Goal: Task Accomplishment & Management: Use online tool/utility

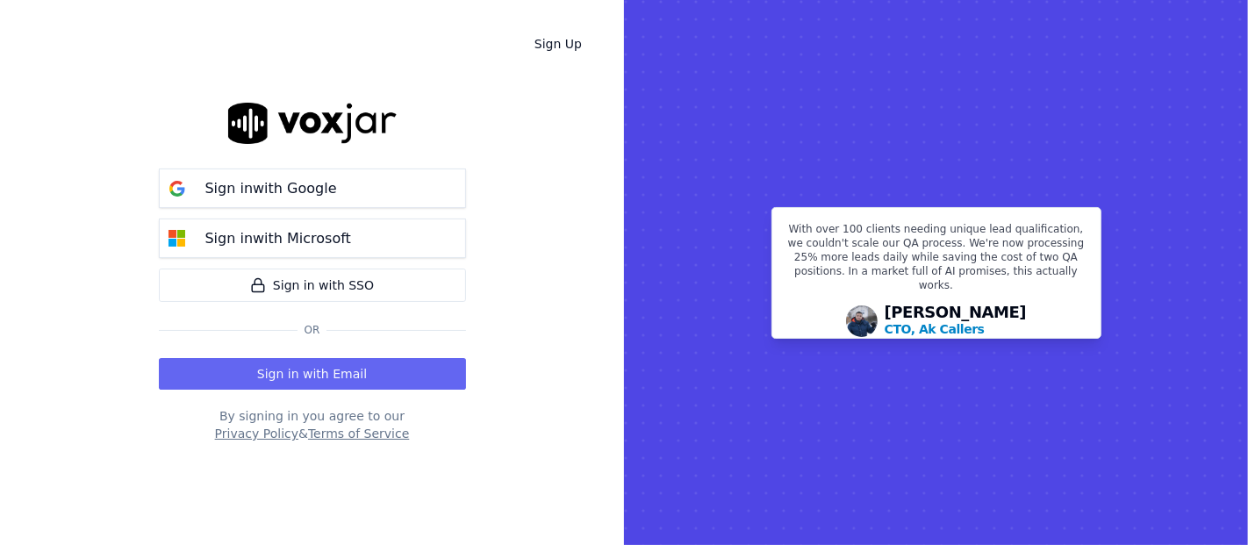
click at [332, 390] on div "Sign in with Google Sign in with Microsoft Sign in with SSO Or Sign in with Ema…" at bounding box center [312, 272] width 307 height 489
click at [329, 365] on button "Sign in with Email" at bounding box center [312, 374] width 307 height 32
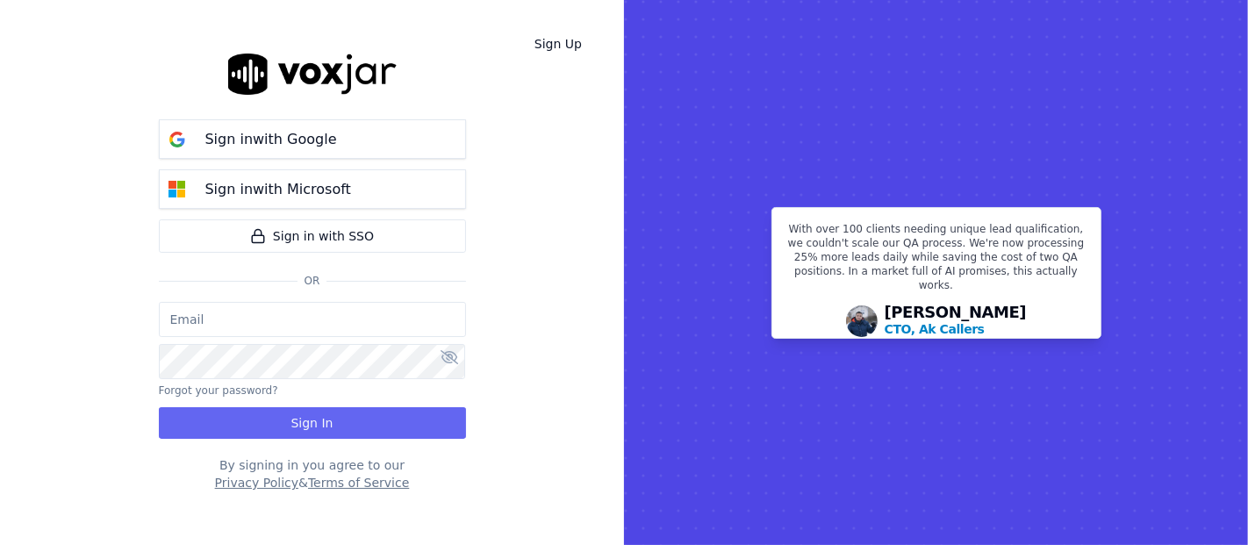
type input "[EMAIL_ADDRESS][DOMAIN_NAME]"
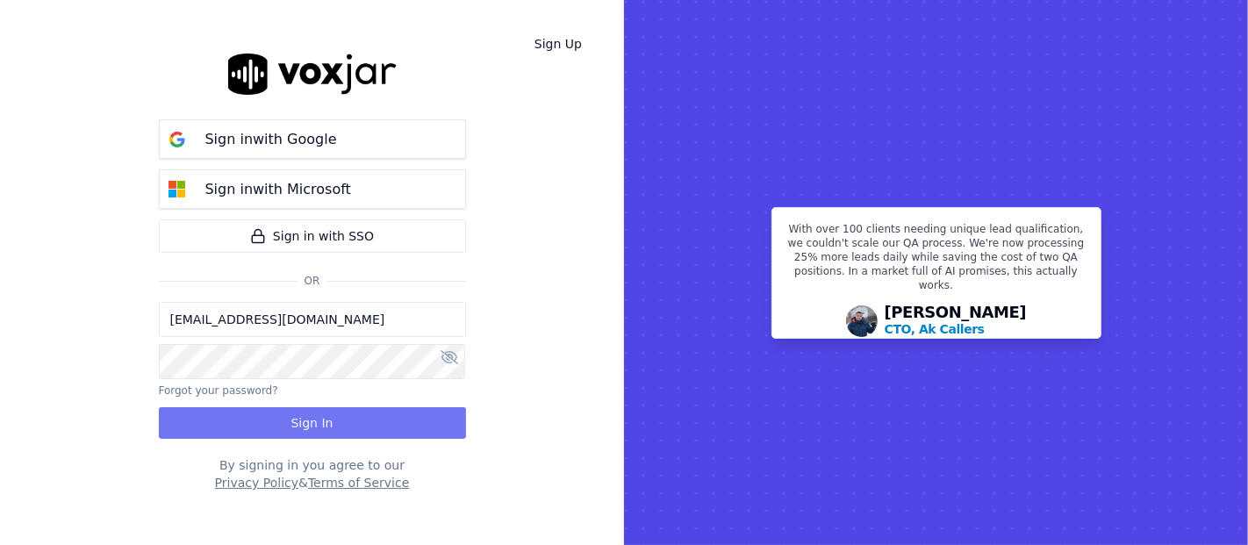
click at [300, 423] on button "Sign In" at bounding box center [312, 423] width 307 height 32
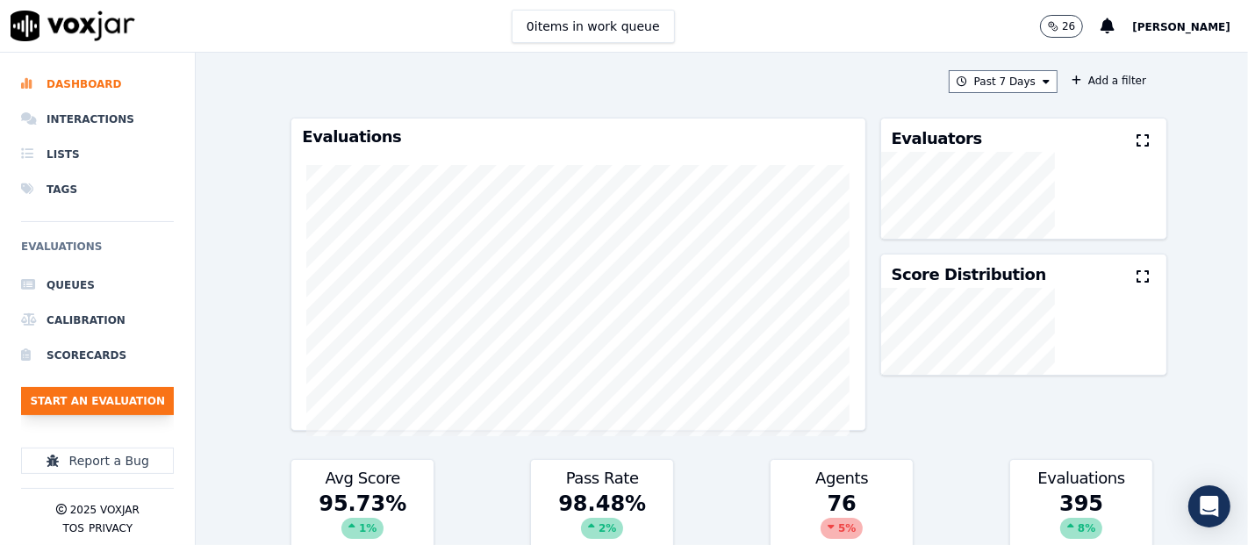
click at [143, 402] on button "Start an Evaluation" at bounding box center [97, 401] width 153 height 28
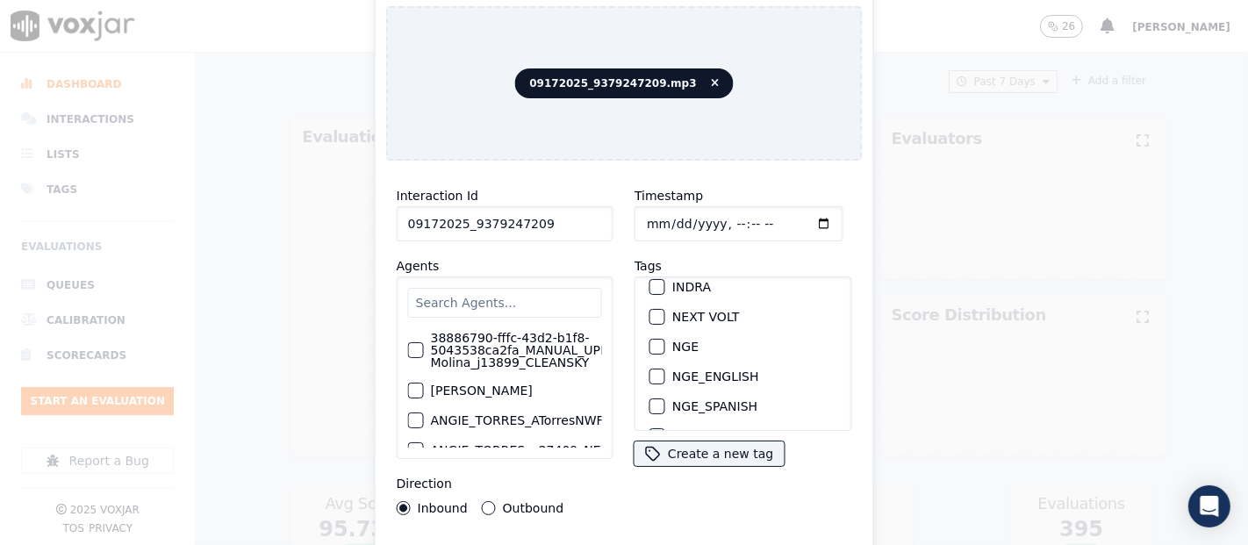
scroll to position [195, 0]
type input "09172025_9379247209"
click at [650, 337] on div "button" at bounding box center [656, 343] width 12 height 12
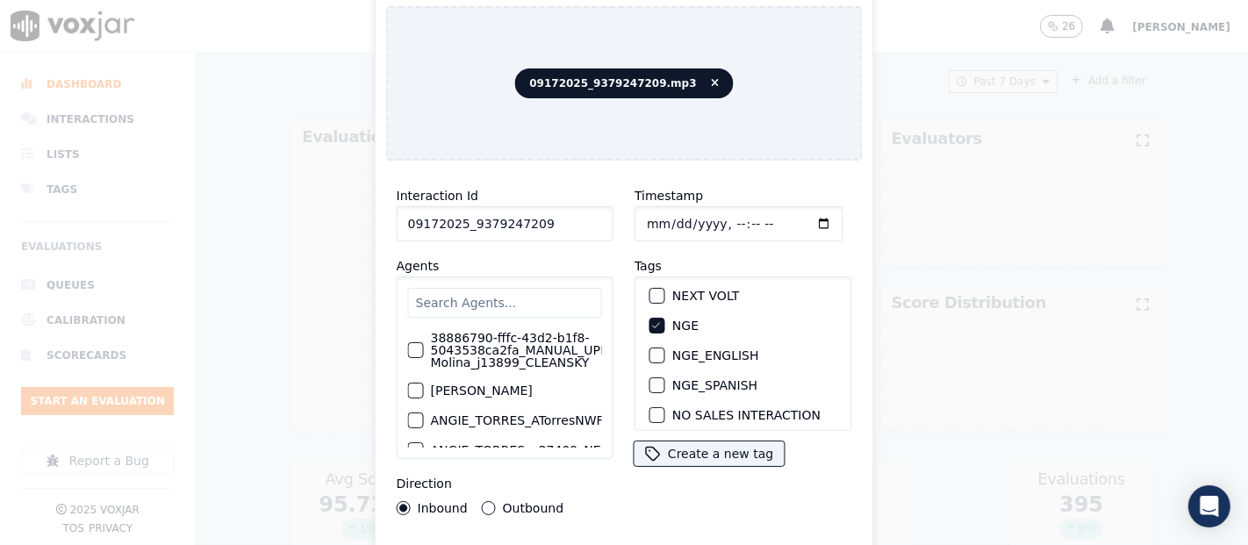
scroll to position [200, 0]
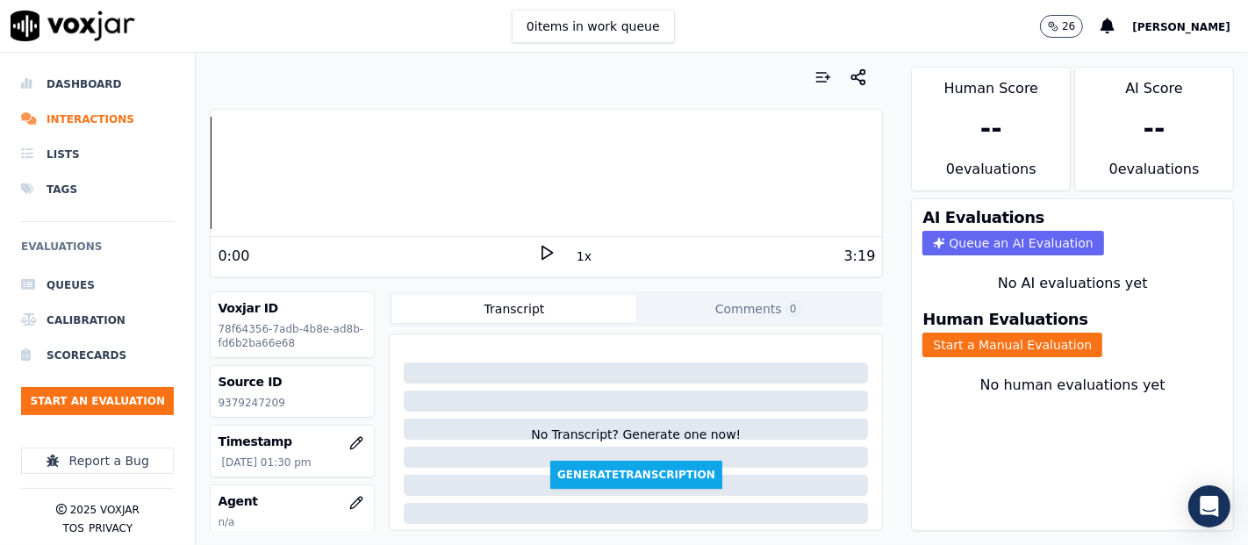
click at [263, 396] on p "9379247209" at bounding box center [292, 403] width 149 height 14
copy p "9379247209"
click at [539, 253] on icon at bounding box center [547, 253] width 18 height 18
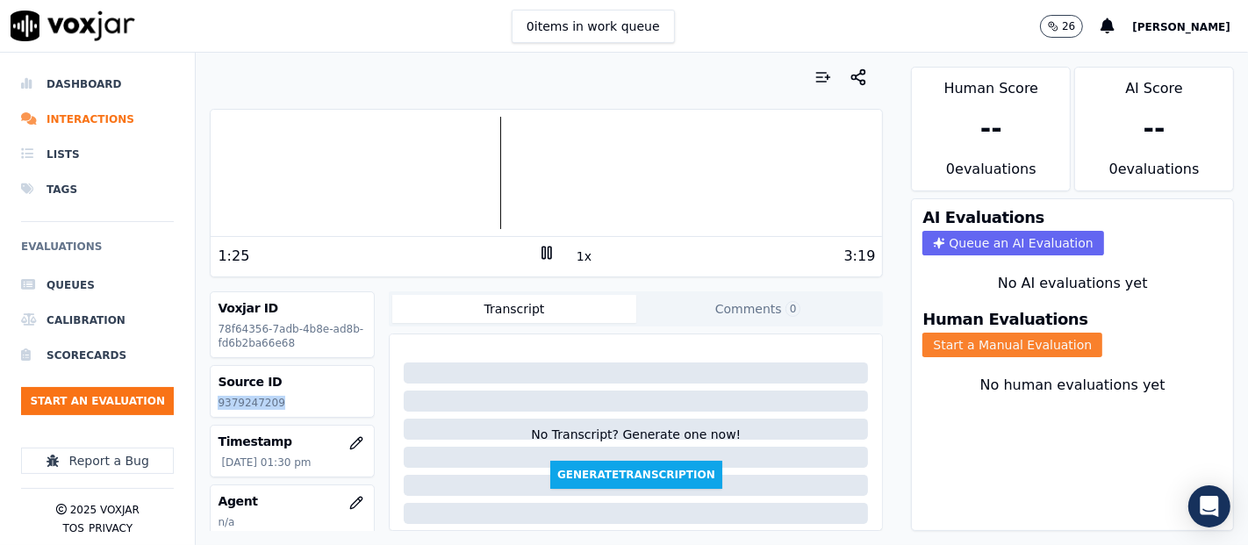
click at [937, 334] on button "Start a Manual Evaluation" at bounding box center [1012, 345] width 180 height 25
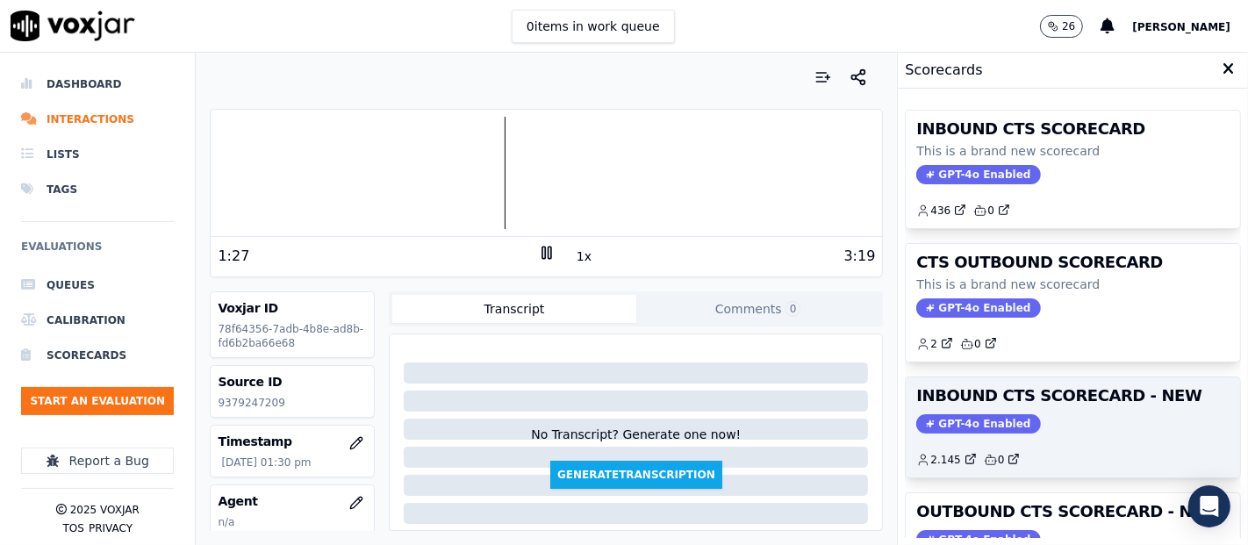
click at [973, 388] on h3 "INBOUND CTS SCORECARD - NEW" at bounding box center [1072, 396] width 313 height 16
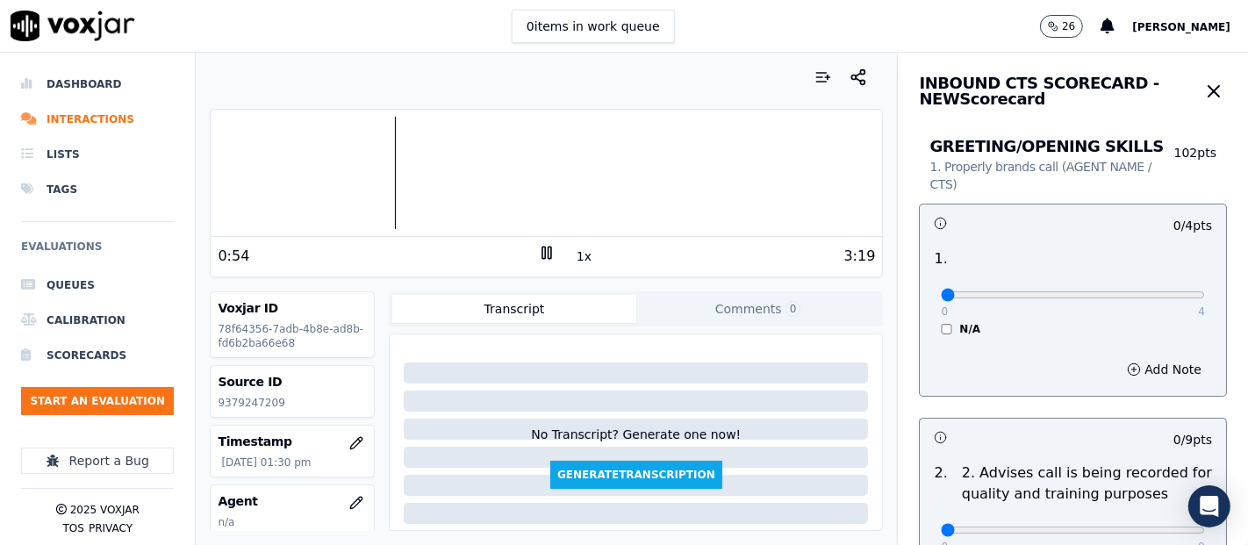
click at [123, 205] on div "Dashboard Interactions Lists Tags Evaluations Queues Calibration Scorecards Sta…" at bounding box center [624, 299] width 1248 height 492
type input "4"
click at [1153, 297] on input "range" at bounding box center [1073, 294] width 264 height 7
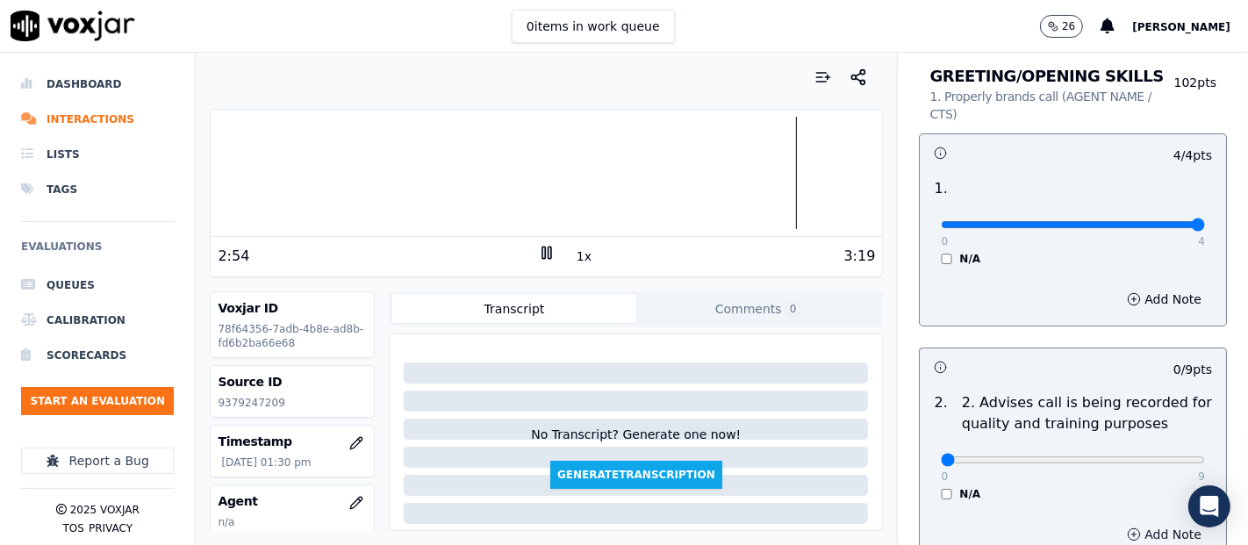
scroll to position [195, 0]
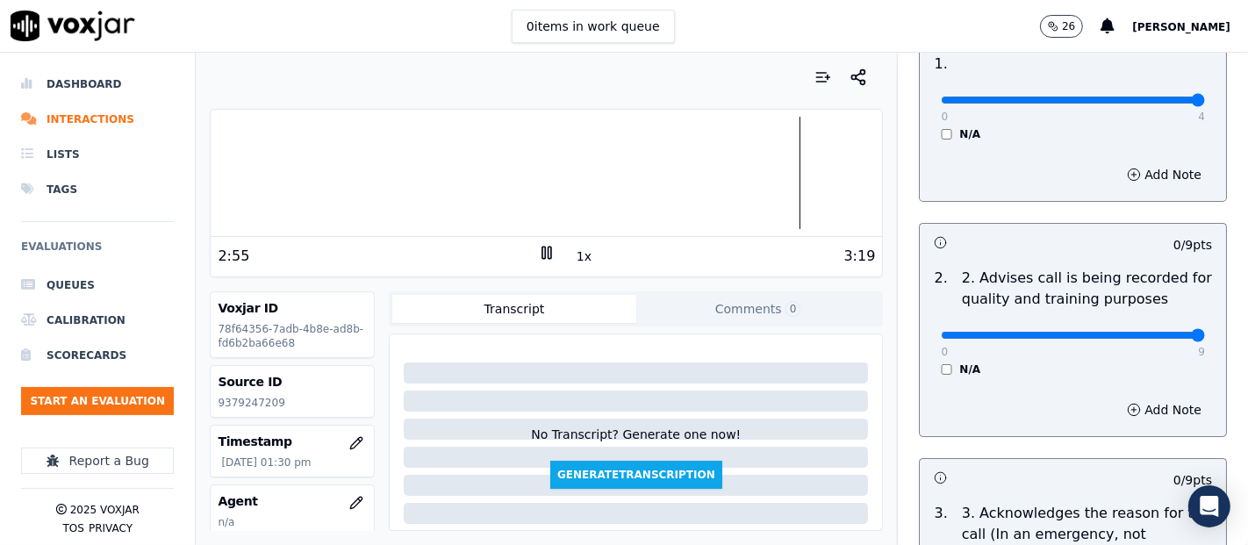
type input "9"
click at [1145, 339] on input "range" at bounding box center [1073, 335] width 264 height 7
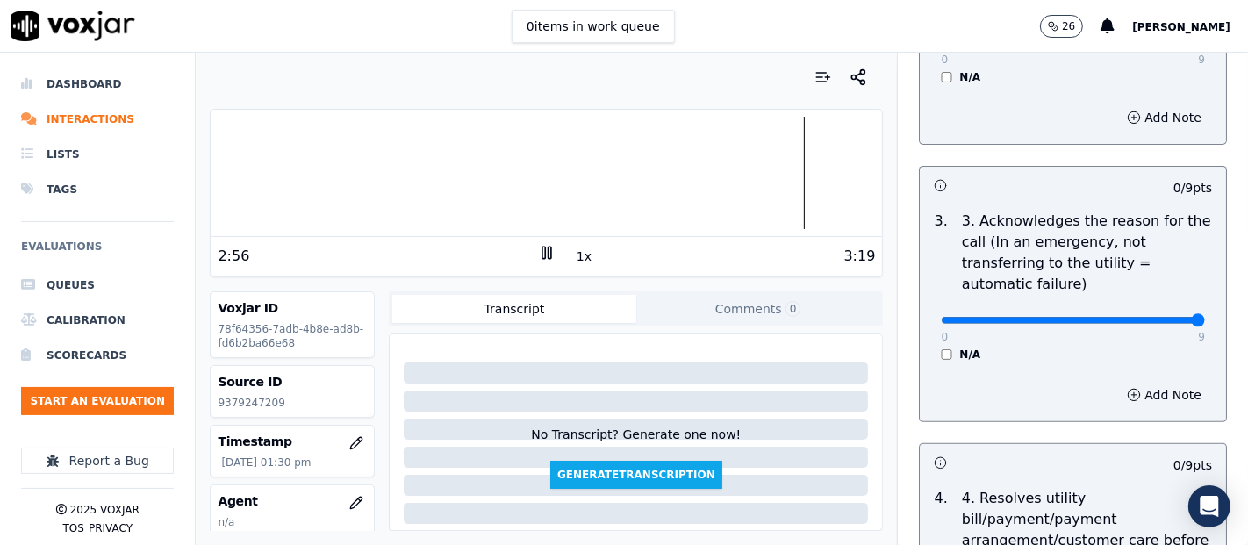
type input "9"
click at [1144, 321] on input "range" at bounding box center [1073, 320] width 264 height 7
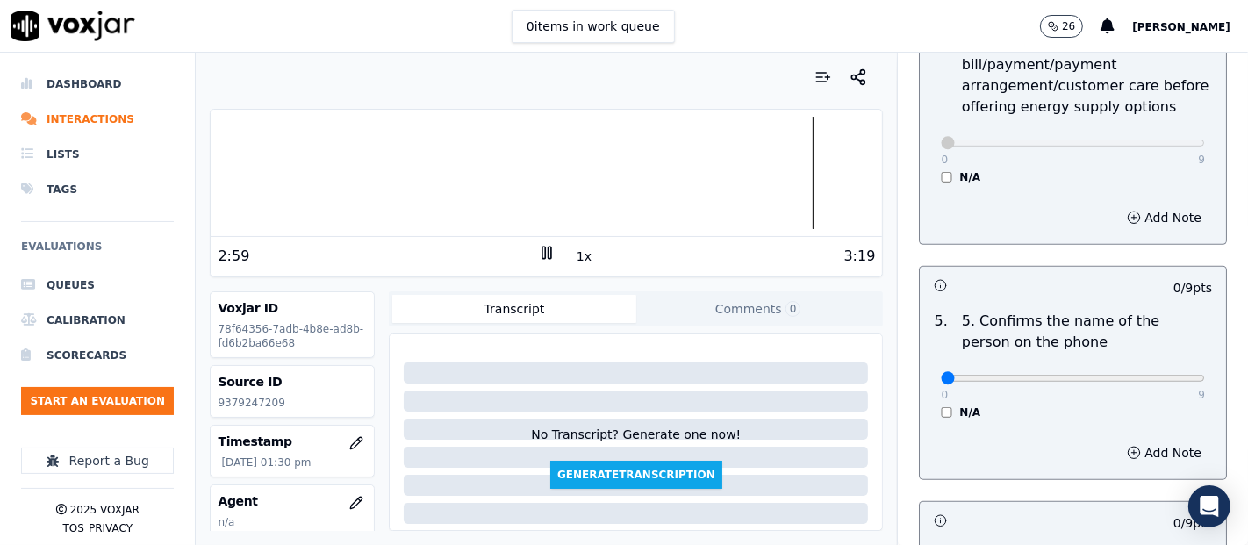
scroll to position [975, 0]
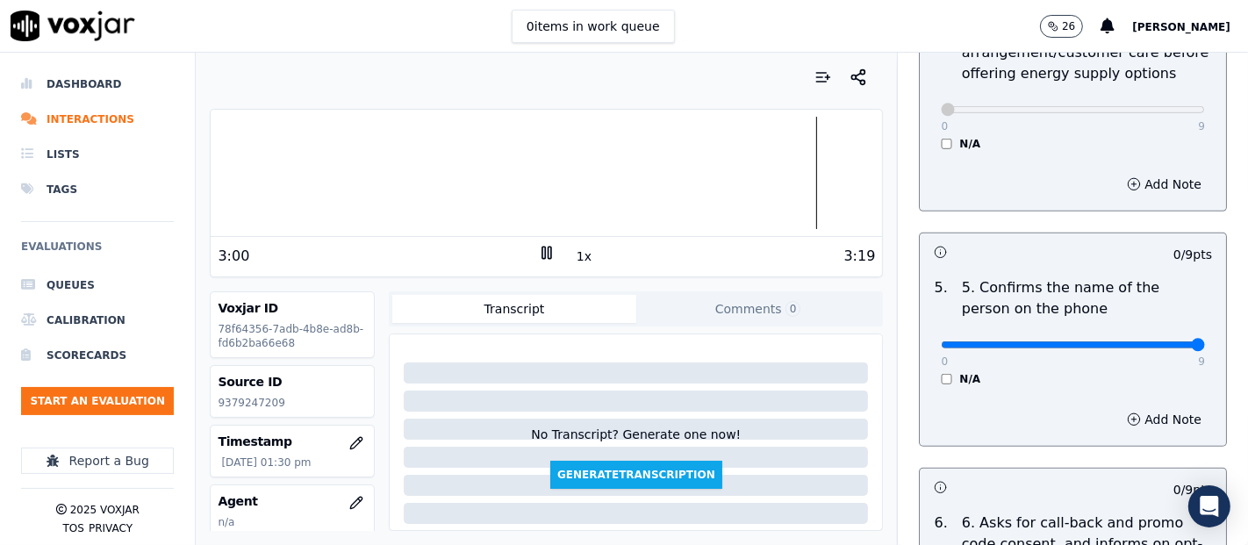
type input "9"
click at [1152, 347] on input "range" at bounding box center [1073, 344] width 264 height 7
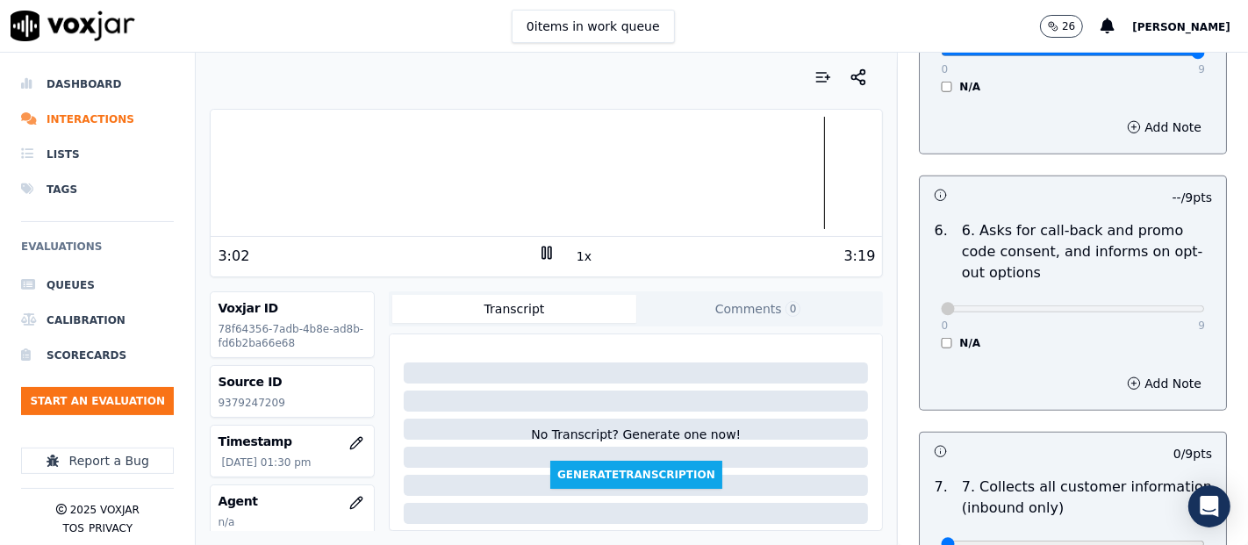
scroll to position [1462, 0]
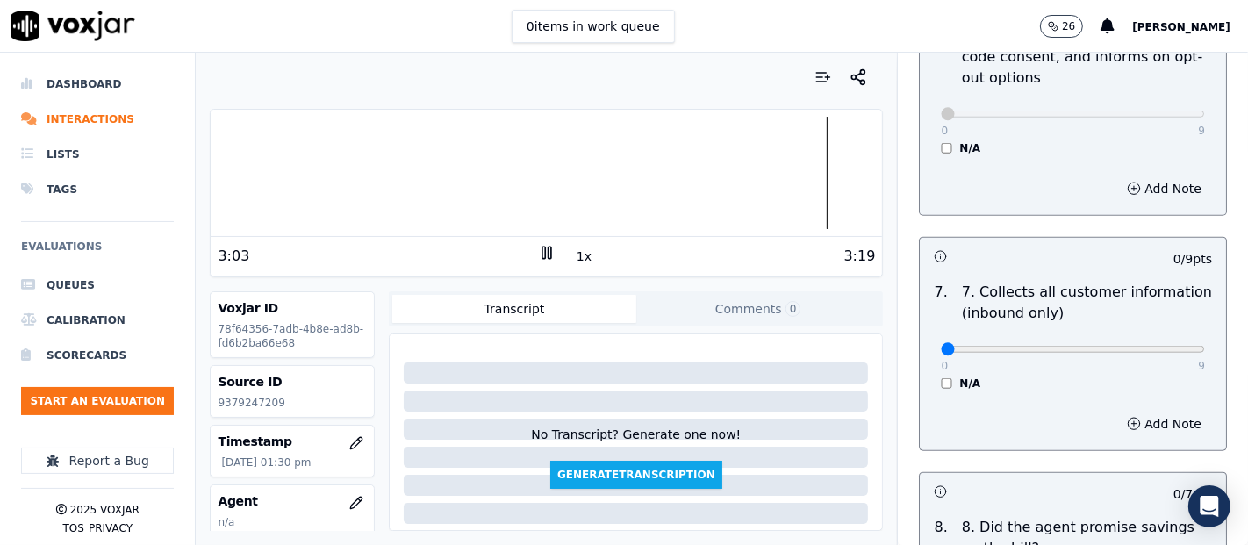
click at [1158, 353] on div "0 9" at bounding box center [1073, 348] width 264 height 21
click at [1198, 359] on p "9" at bounding box center [1201, 366] width 7 height 14
type input "9"
click at [1155, 347] on input "range" at bounding box center [1073, 349] width 264 height 7
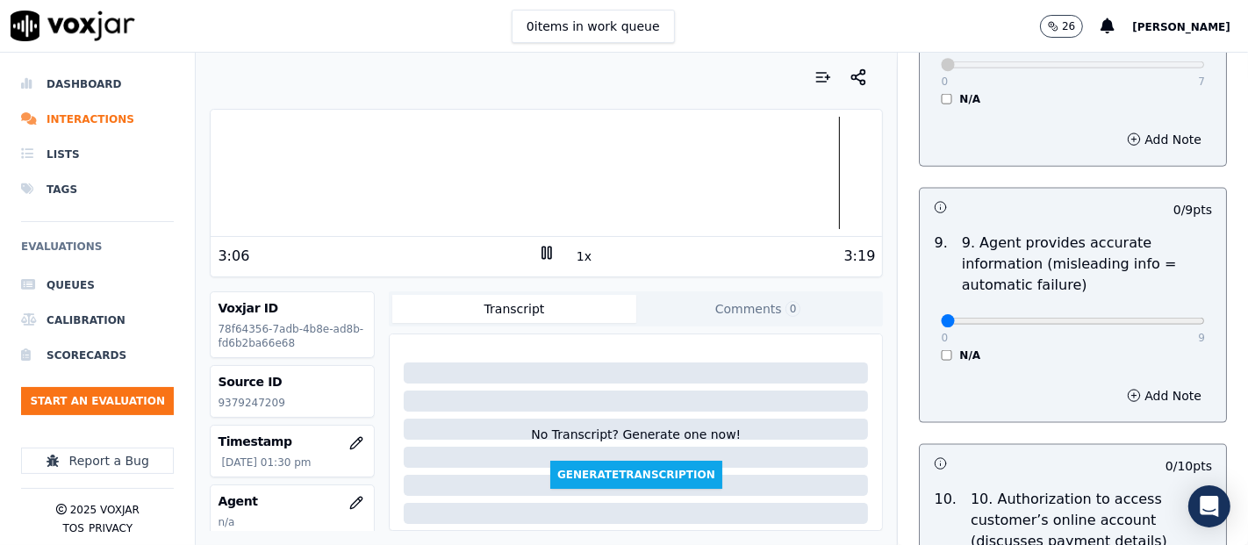
scroll to position [2144, 0]
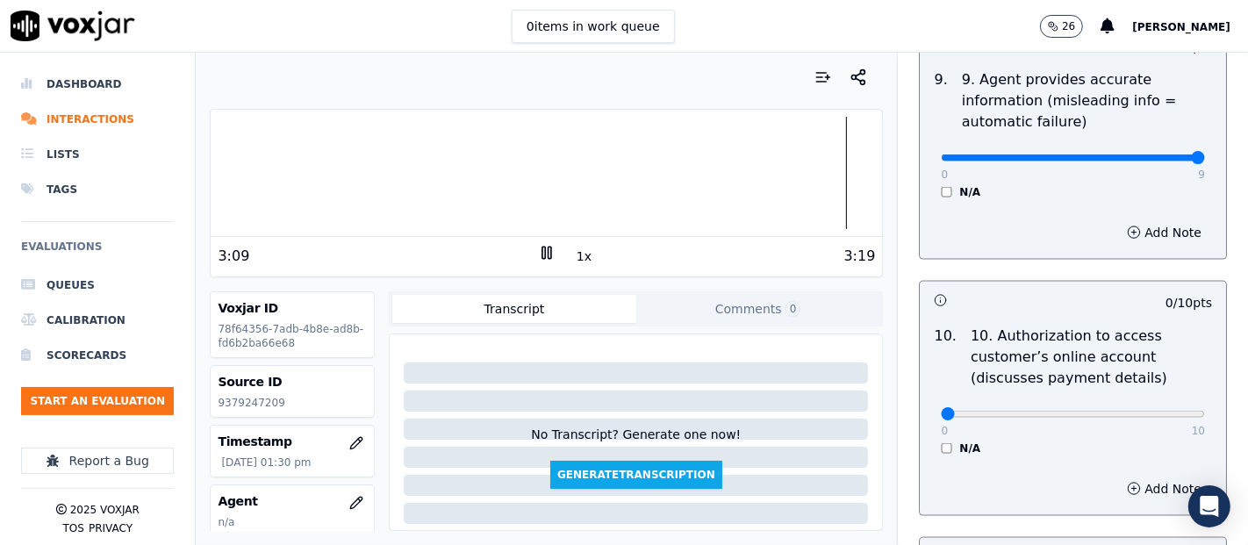
type input "9"
click at [1156, 154] on input "range" at bounding box center [1073, 157] width 264 height 7
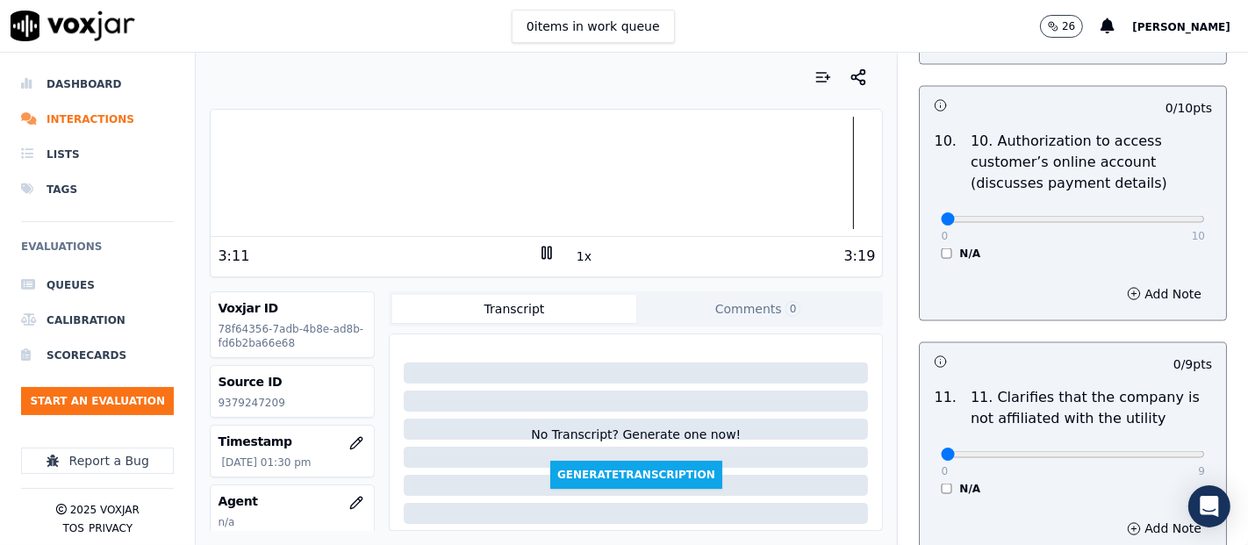
click at [927, 244] on div "0 10 N/A" at bounding box center [1073, 227] width 292 height 67
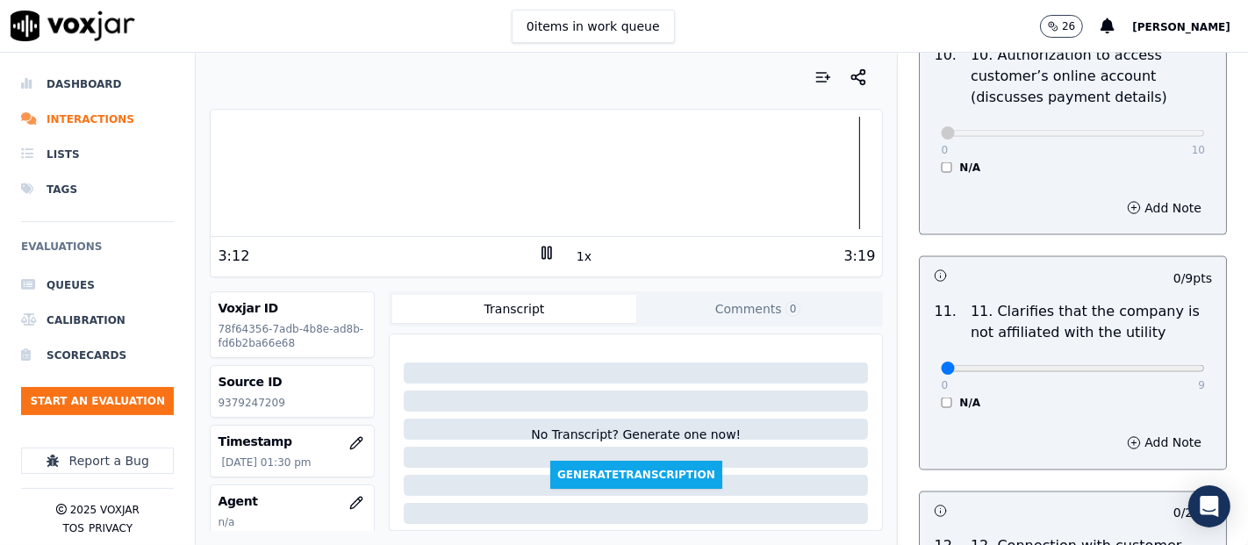
scroll to position [2632, 0]
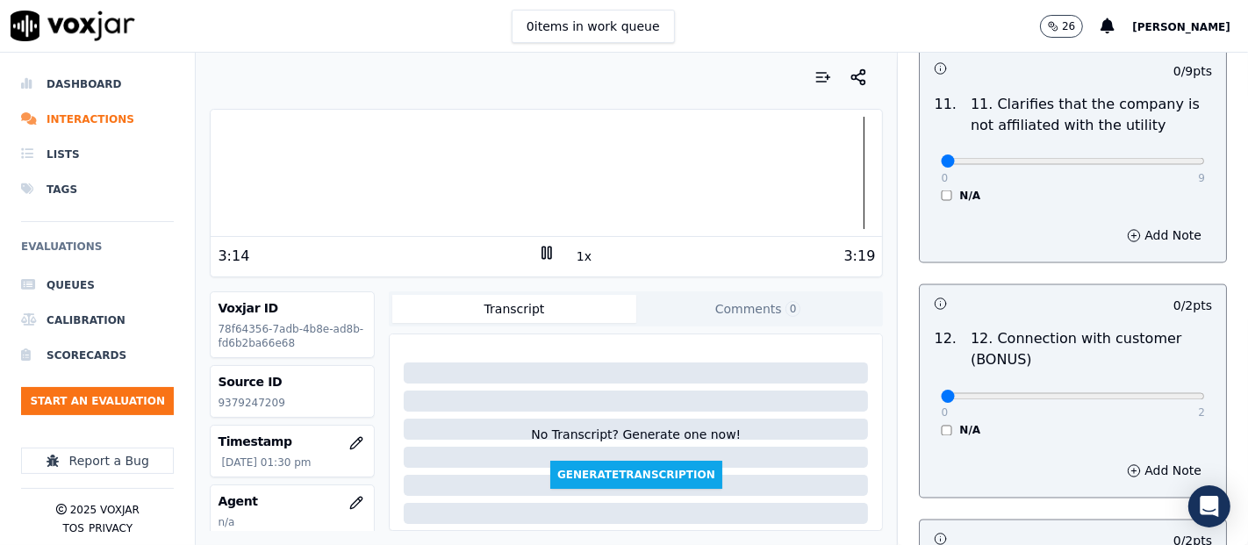
drag, startPoint x: 1189, startPoint y: 150, endPoint x: 1174, endPoint y: 156, distance: 16.1
type input "9"
click at [1154, 158] on input "range" at bounding box center [1073, 161] width 264 height 7
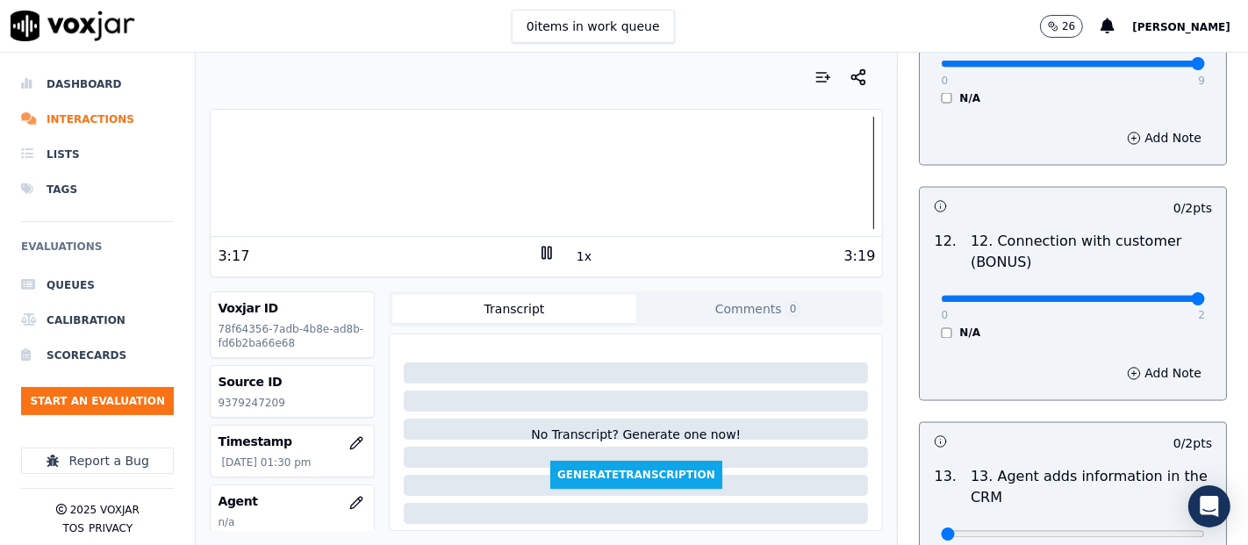
drag, startPoint x: 1150, startPoint y: 288, endPoint x: 1141, endPoint y: 289, distance: 9.7
type input "2"
click at [1147, 296] on input "range" at bounding box center [1073, 299] width 264 height 7
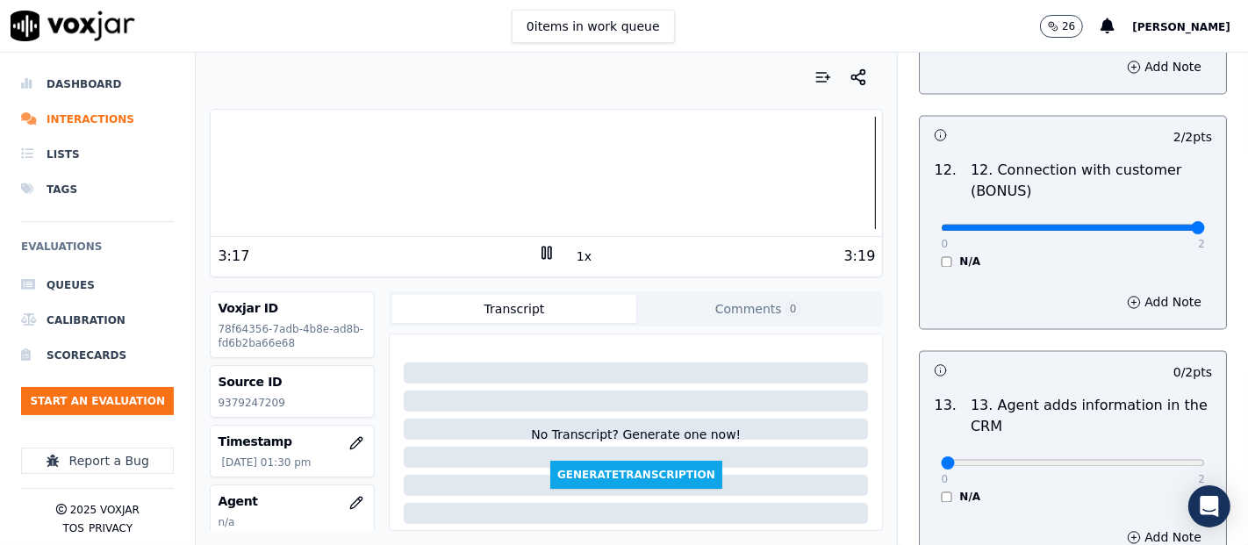
scroll to position [2924, 0]
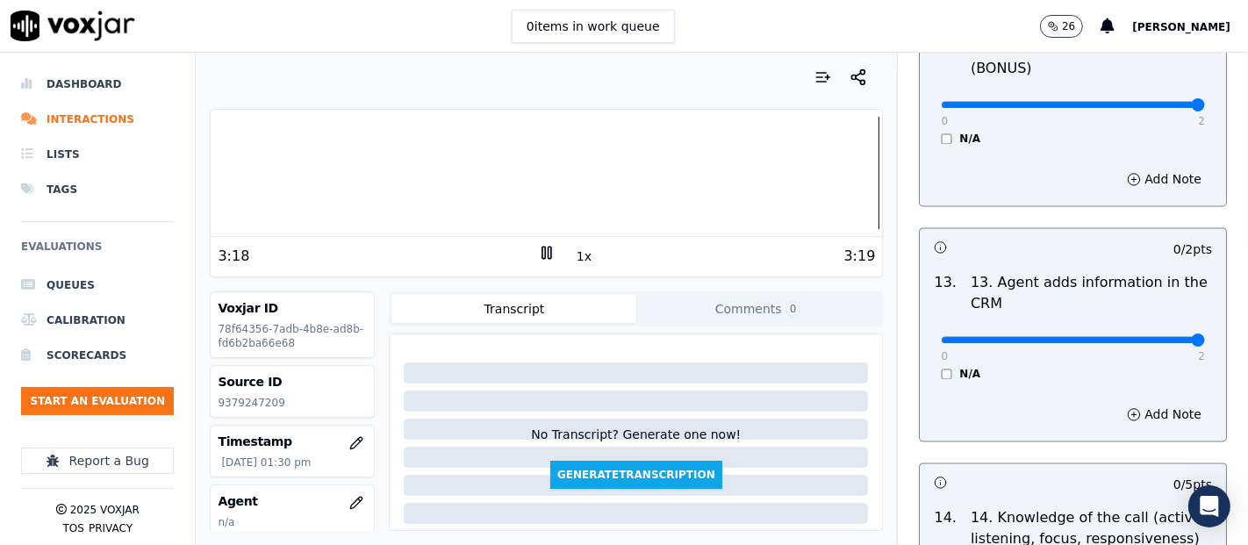
type input "2"
click at [1158, 336] on input "range" at bounding box center [1073, 339] width 264 height 7
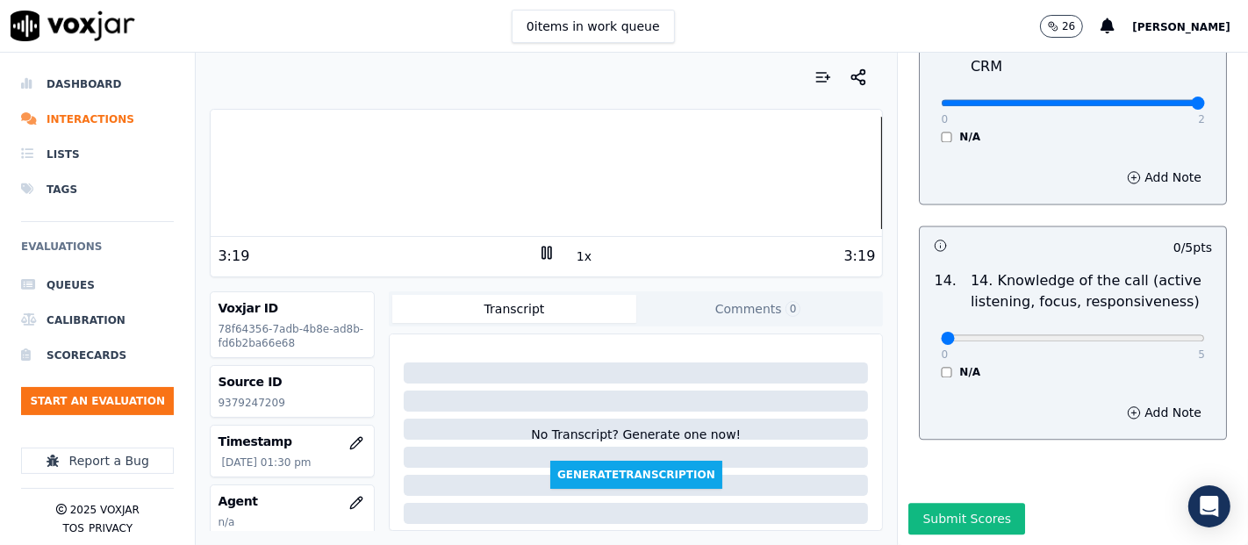
scroll to position [3197, 0]
type input "5"
click at [1146, 334] on input "range" at bounding box center [1073, 337] width 264 height 7
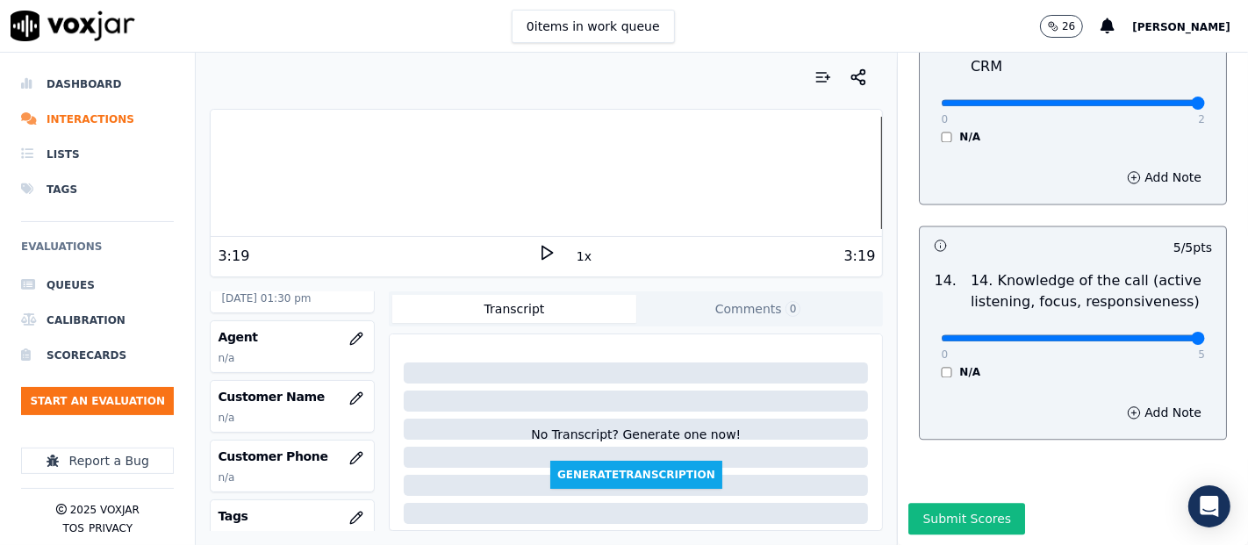
scroll to position [195, 0]
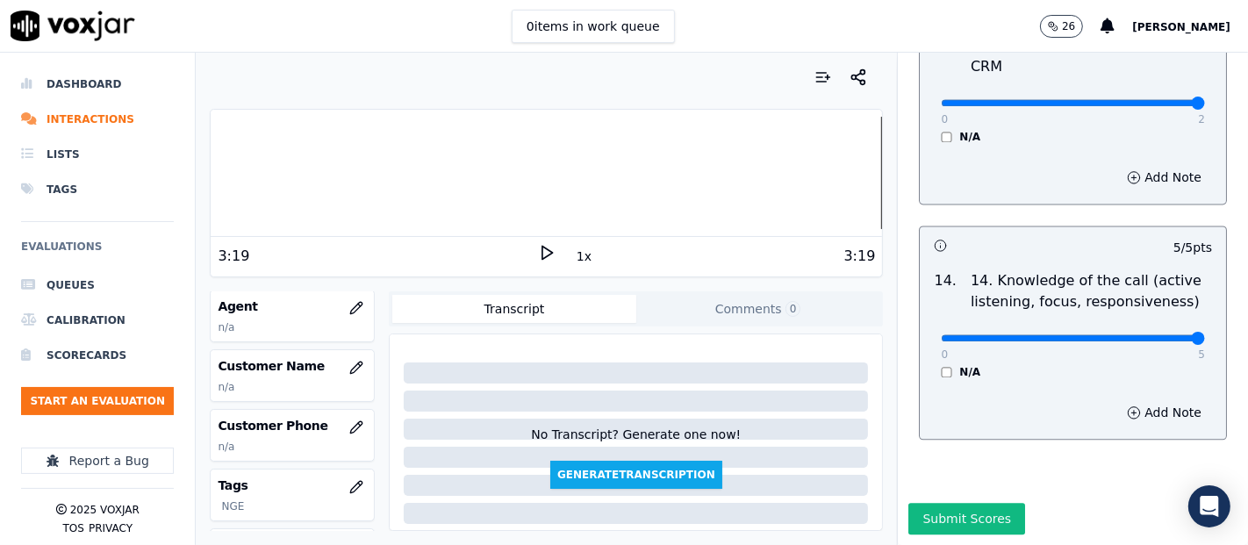
click at [340, 172] on div at bounding box center [546, 173] width 671 height 112
click at [538, 247] on icon at bounding box center [547, 253] width 18 height 18
click at [320, 172] on div at bounding box center [546, 173] width 671 height 112
click at [311, 183] on div at bounding box center [546, 173] width 671 height 112
click at [538, 254] on icon at bounding box center [547, 253] width 18 height 18
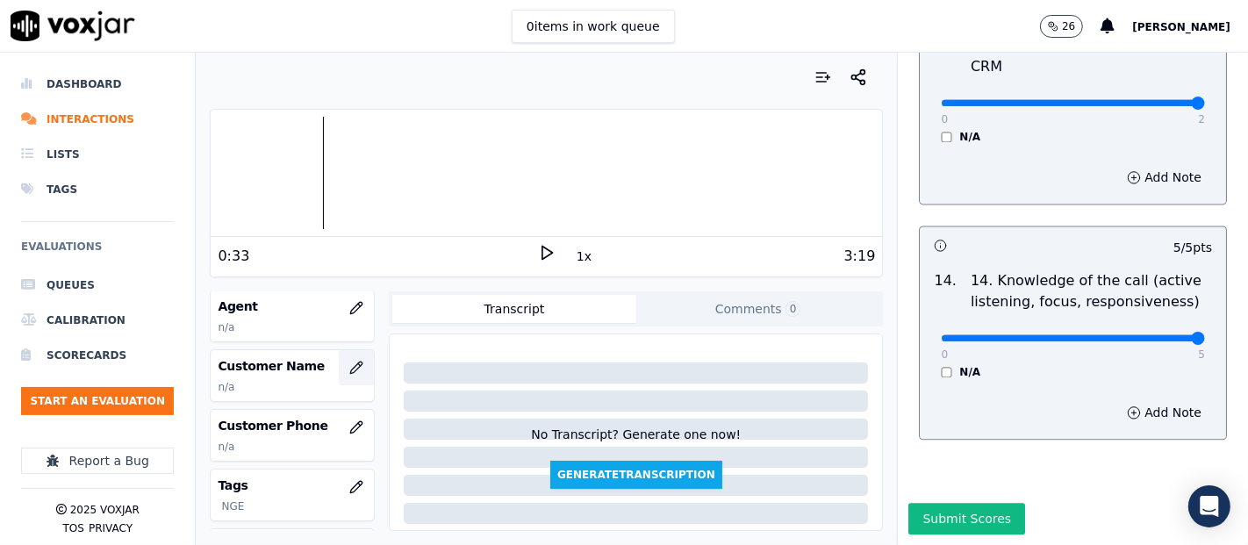
click at [351, 369] on icon "button" at bounding box center [356, 366] width 11 height 11
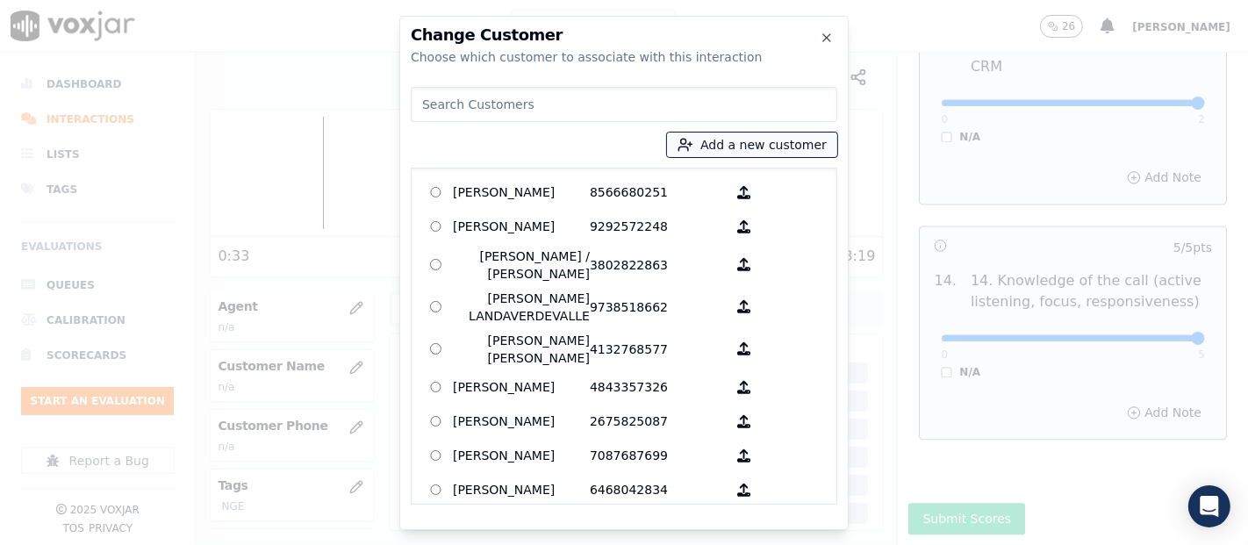
drag, startPoint x: 725, startPoint y: 140, endPoint x: 706, endPoint y: 142, distance: 18.6
click at [721, 140] on button "Add a new customer" at bounding box center [752, 144] width 170 height 25
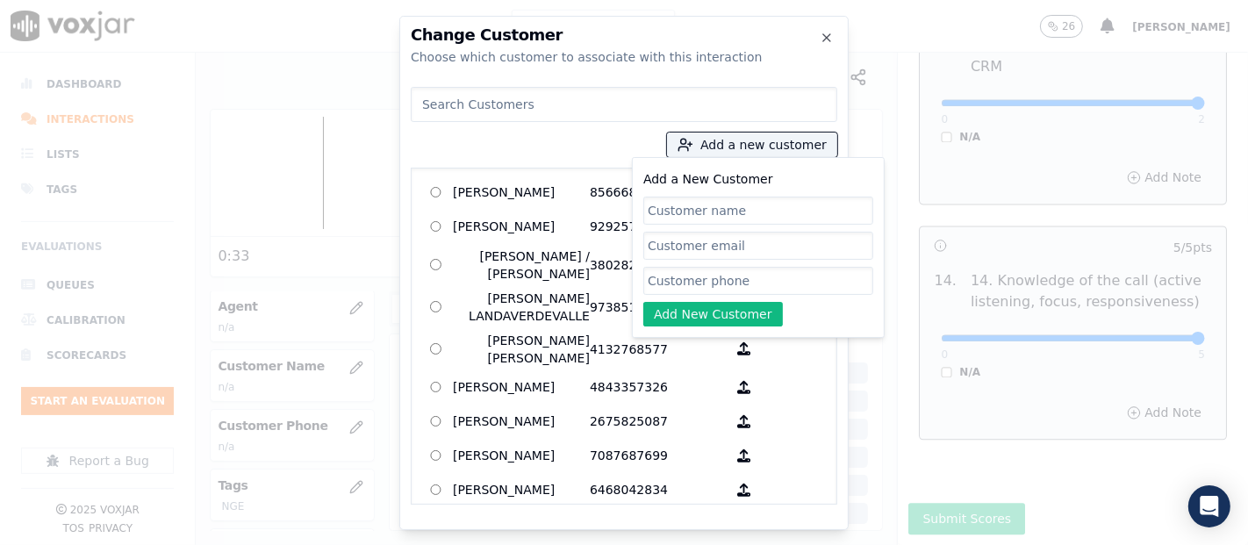
paste input "DUNIA MARBELITH MARTINEZ"
type input "DUNIA MARBELITH MARTINEZ"
click at [716, 283] on input "Add a New Customer" at bounding box center [758, 281] width 230 height 28
paste input "9379247209"
type input "9379247209"
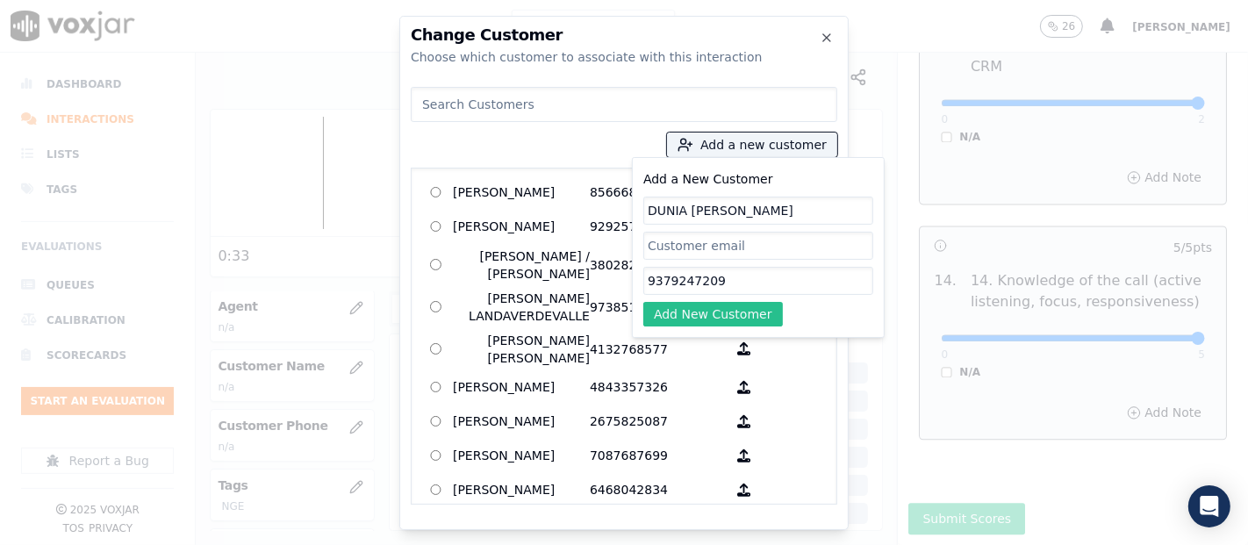
click at [683, 314] on button "Add New Customer" at bounding box center [713, 314] width 140 height 25
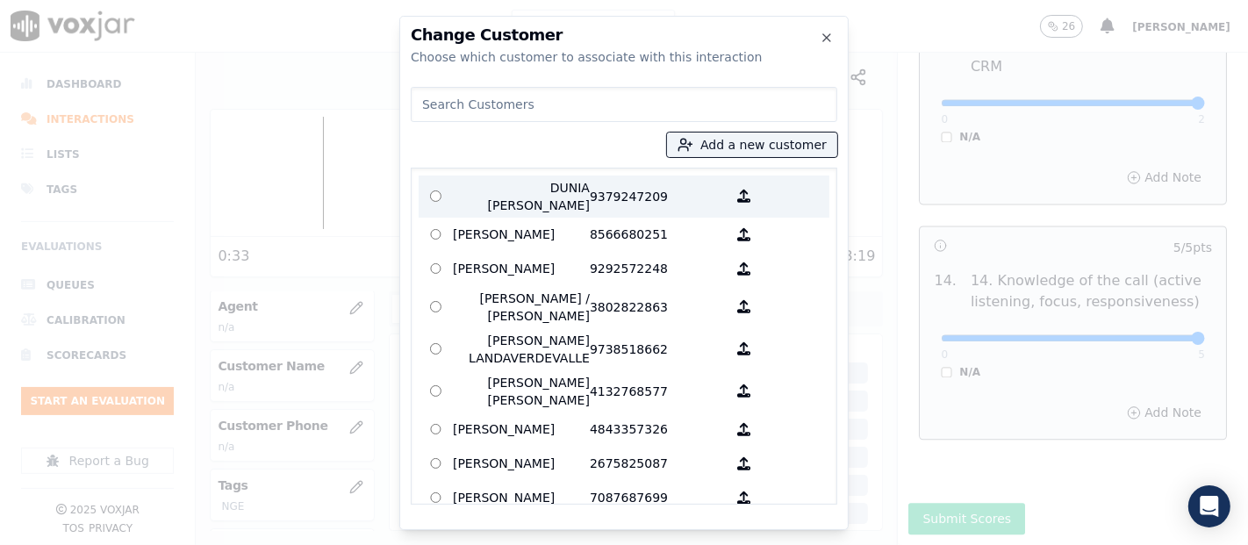
click at [560, 182] on p "DUNIA MARBELITH MARTINEZ" at bounding box center [521, 196] width 137 height 35
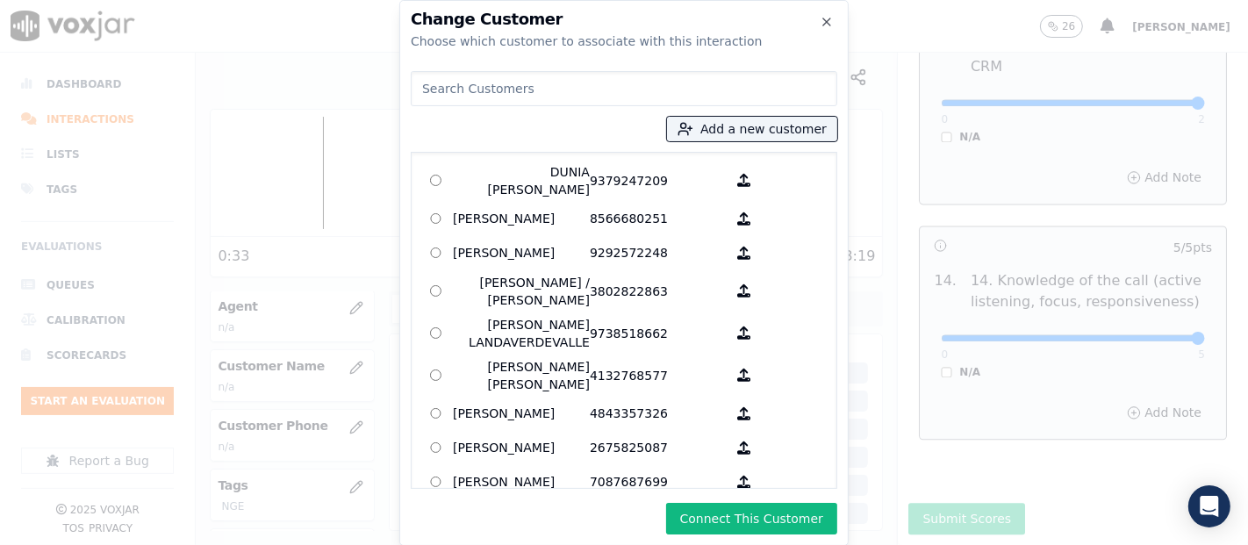
click at [751, 516] on button "Connect This Customer" at bounding box center [751, 519] width 171 height 32
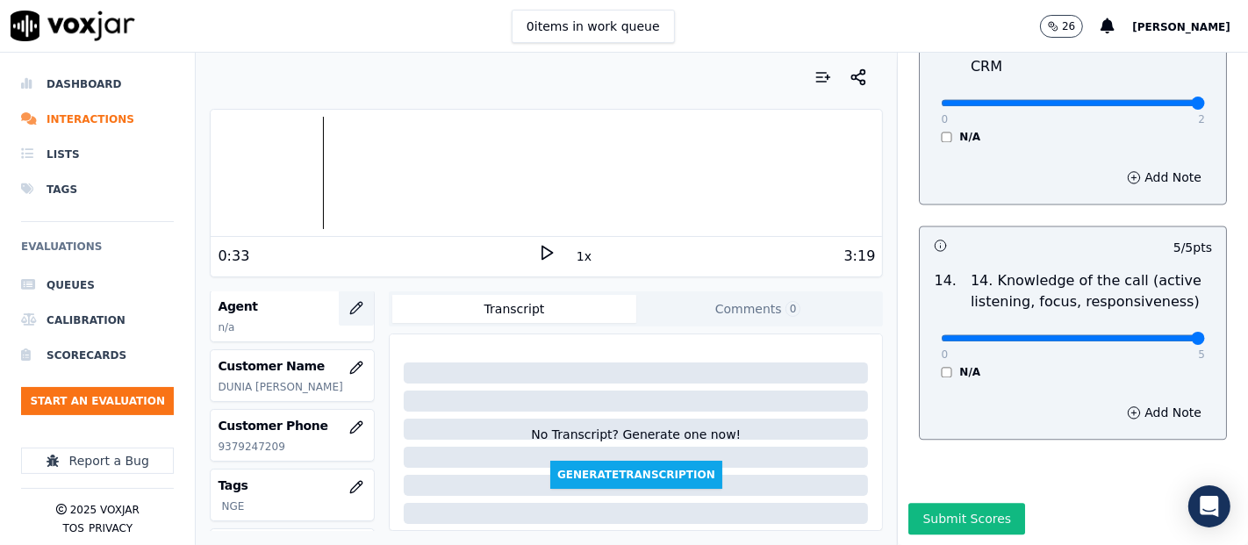
click at [339, 303] on button "button" at bounding box center [356, 307] width 35 height 35
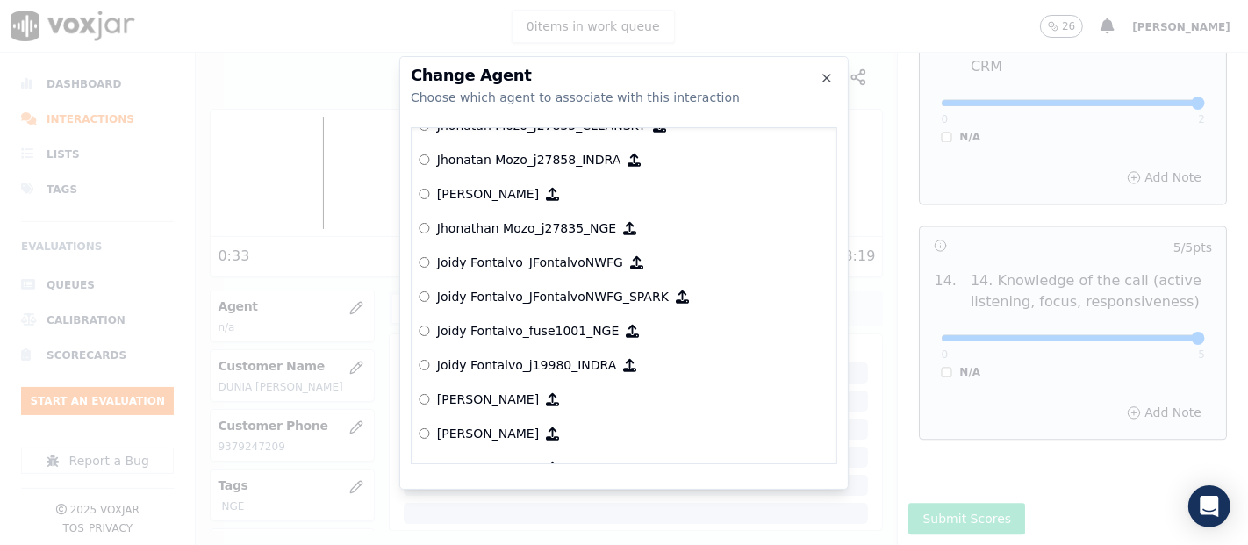
scroll to position [5019, 0]
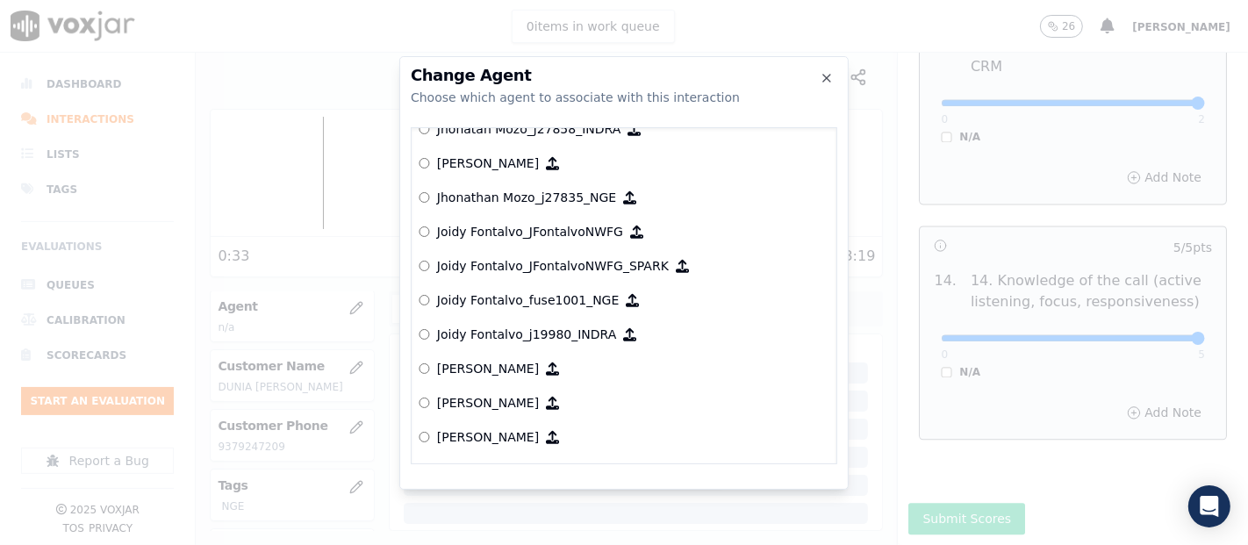
click at [513, 304] on p "Joidy Fontalvo_fuse1001_NGE" at bounding box center [528, 300] width 182 height 18
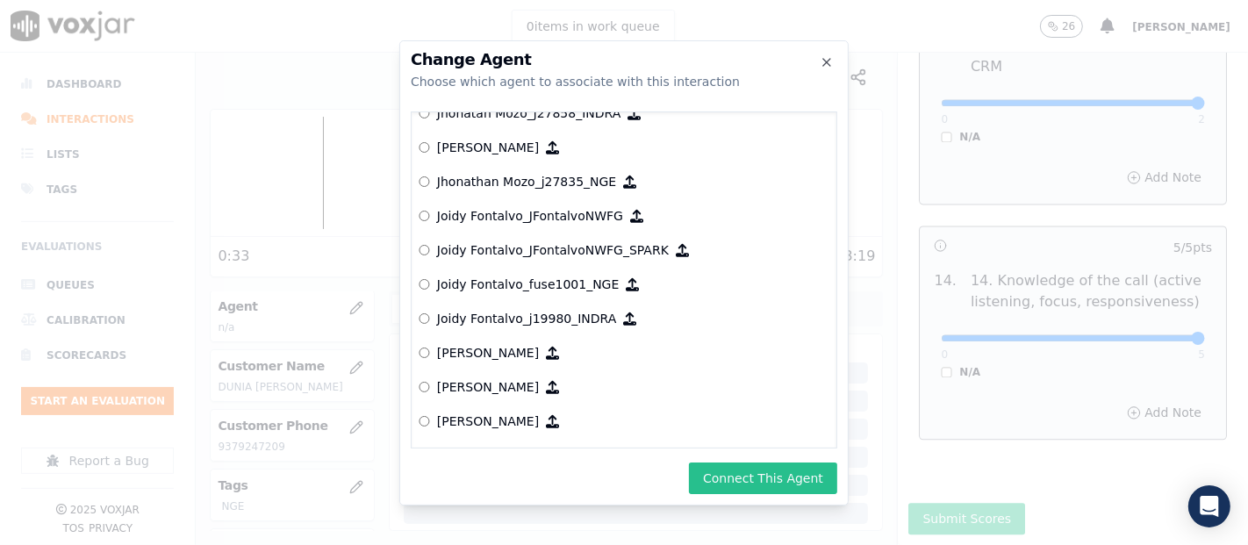
click at [749, 481] on button "Connect This Agent" at bounding box center [763, 478] width 148 height 32
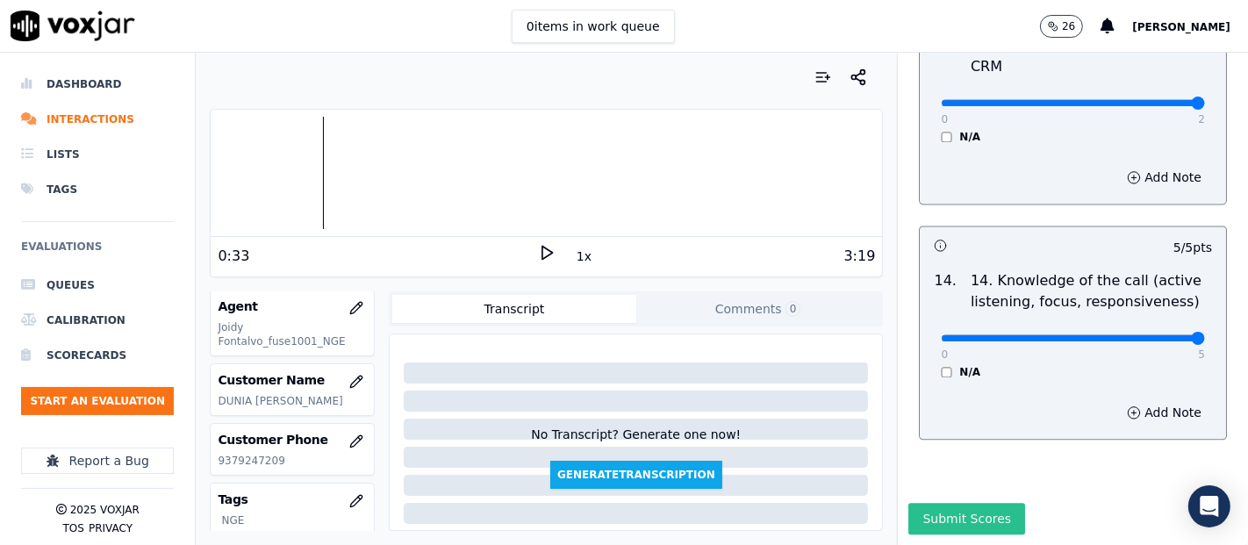
click at [911, 503] on button "Submit Scores" at bounding box center [966, 519] width 117 height 32
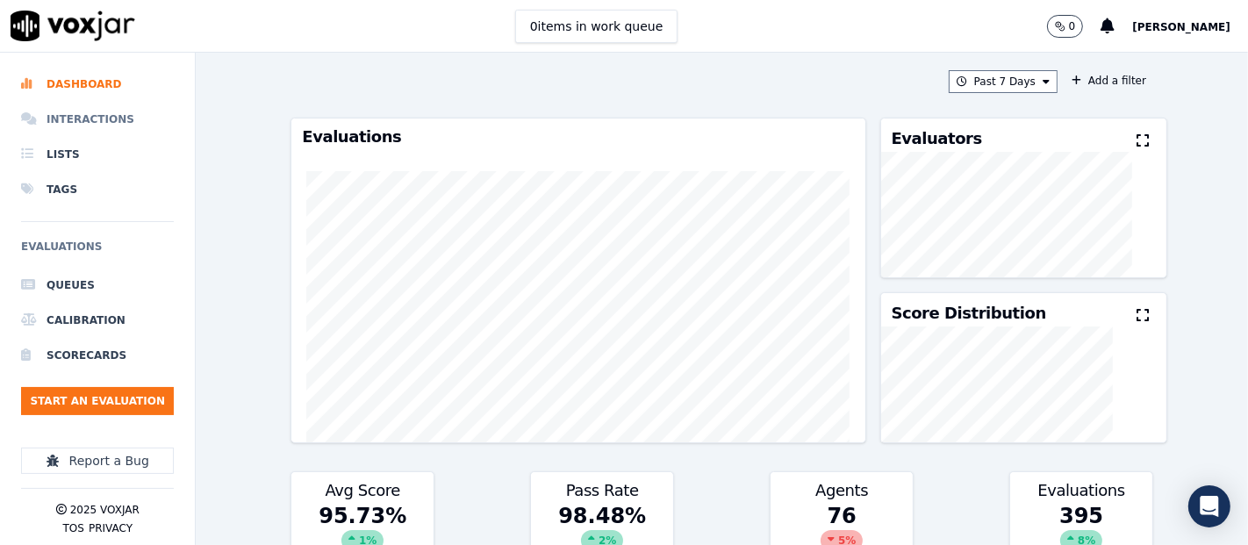
click at [89, 122] on li "Interactions" at bounding box center [97, 119] width 153 height 35
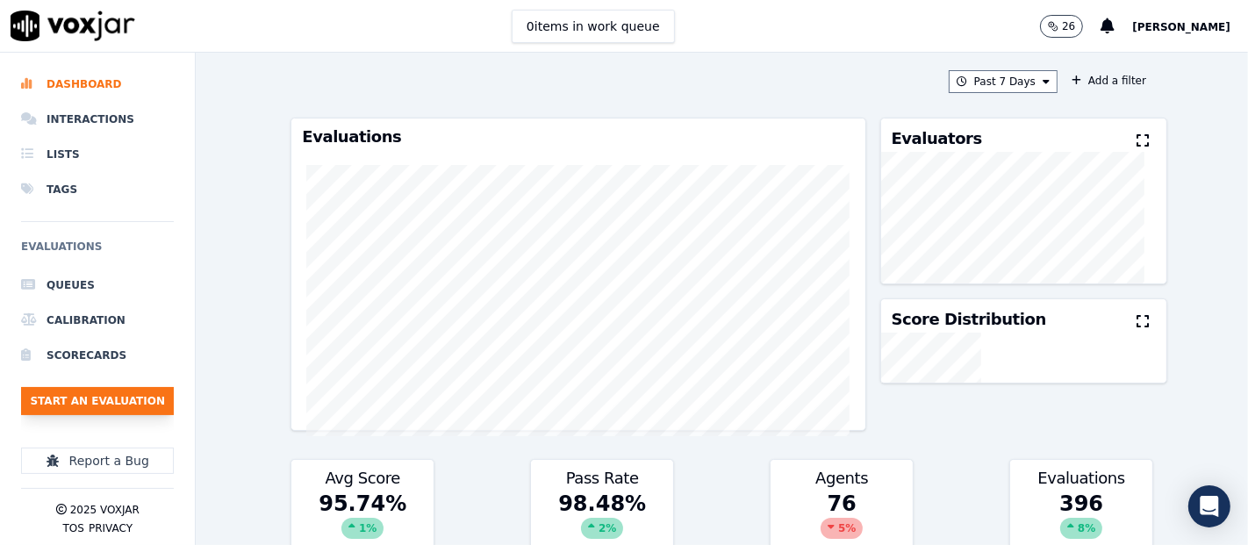
click at [168, 399] on button "Start an Evaluation" at bounding box center [97, 401] width 153 height 28
